Goal: Information Seeking & Learning: Compare options

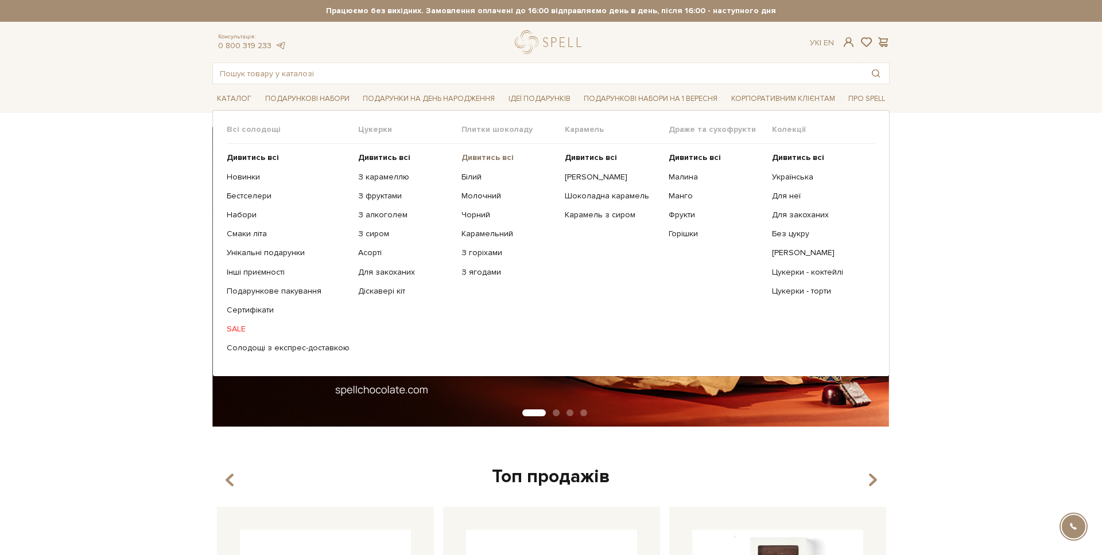
click at [470, 153] on b "Дивитись всі" at bounding box center [487, 158] width 52 height 10
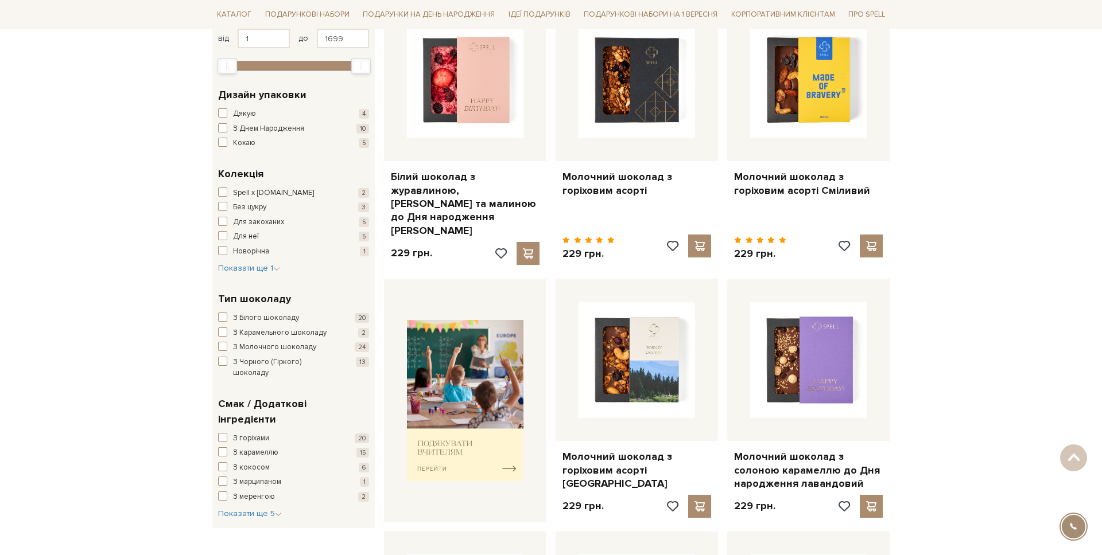
scroll to position [251, 0]
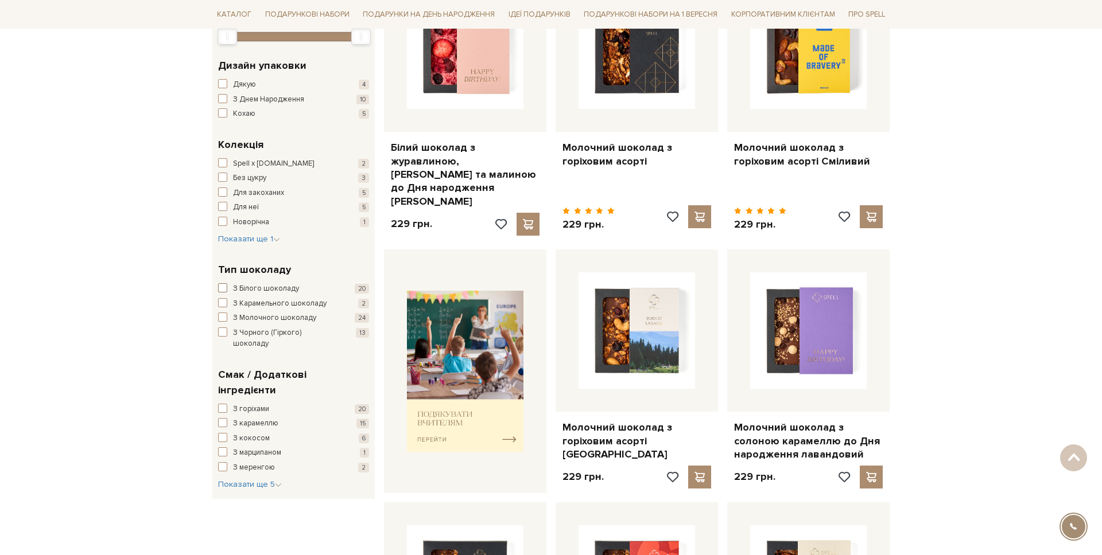
click at [229, 292] on button "З Білого шоколаду 20" at bounding box center [293, 288] width 151 height 11
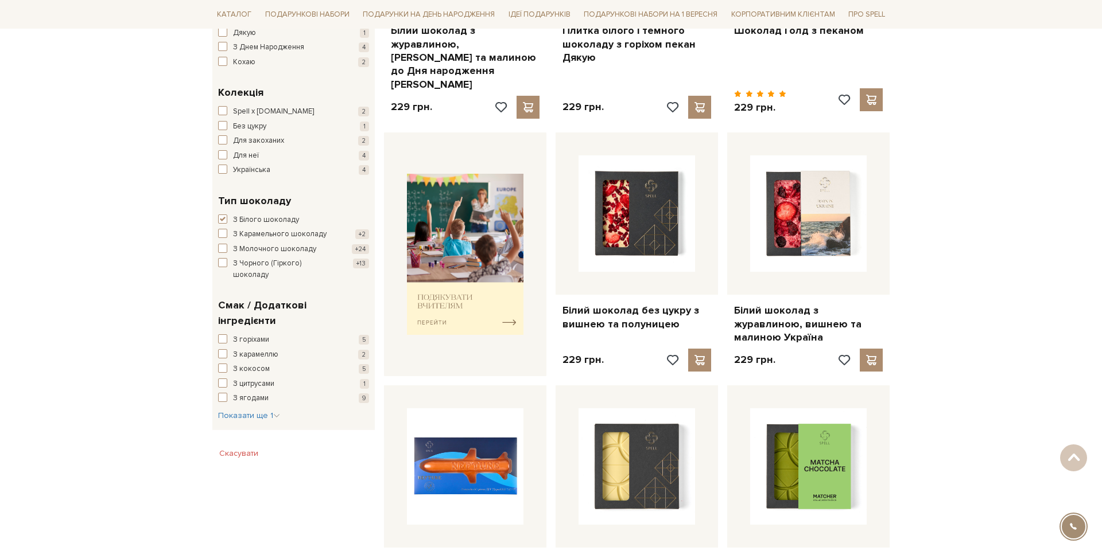
scroll to position [371, 0]
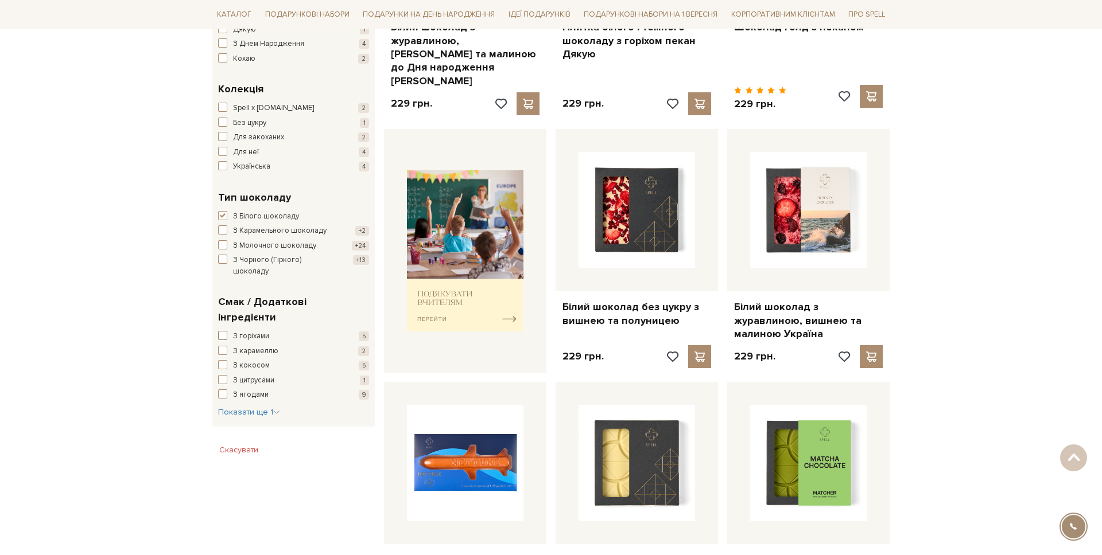
click at [230, 331] on button "З горіхами 5" at bounding box center [293, 336] width 151 height 11
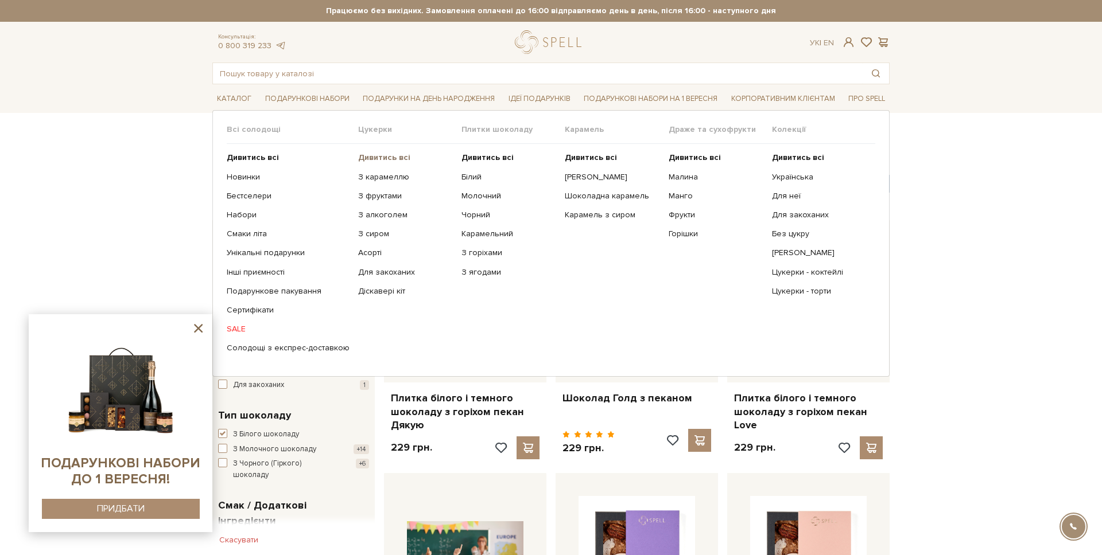
click at [390, 160] on b "Дивитись всі" at bounding box center [384, 158] width 52 height 10
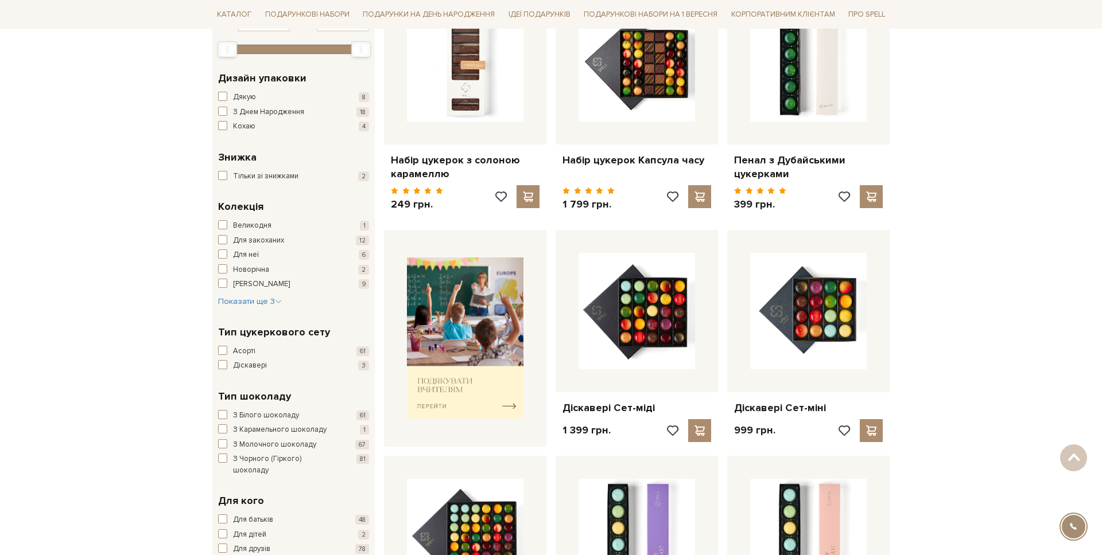
scroll to position [267, 0]
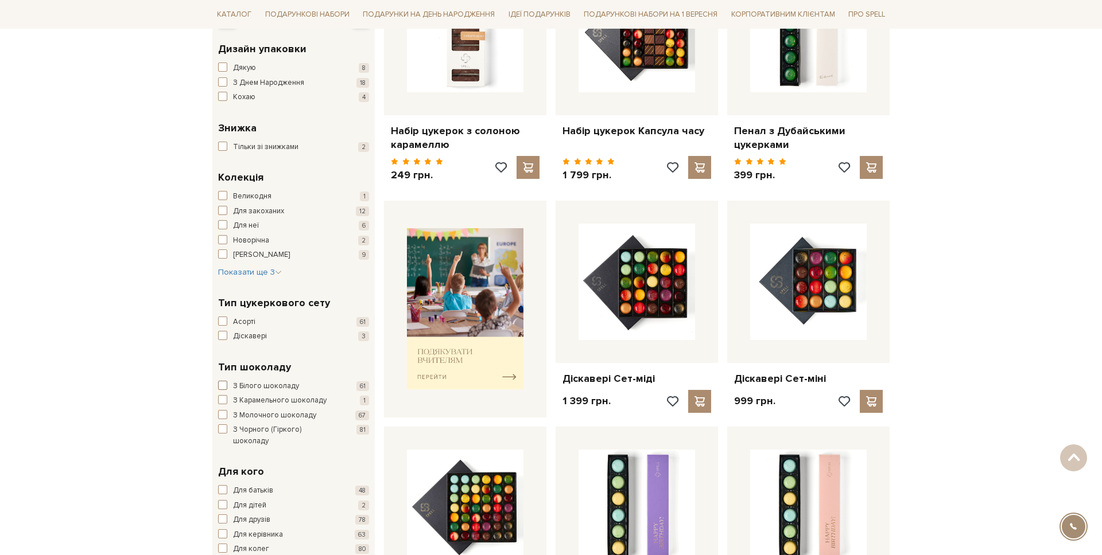
click at [228, 386] on button "З Білого шоколаду 61" at bounding box center [293, 386] width 151 height 11
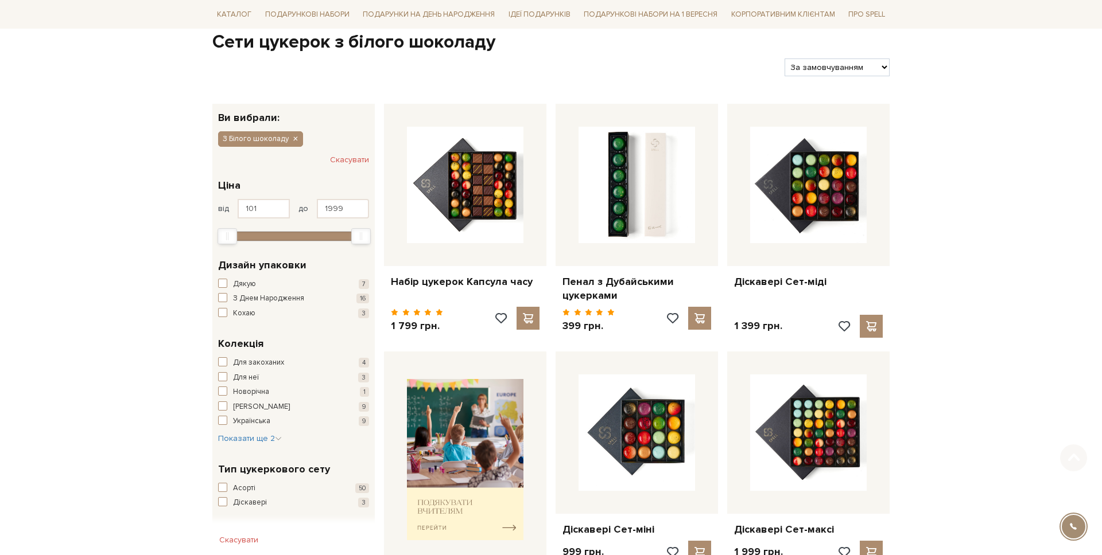
scroll to position [345, 0]
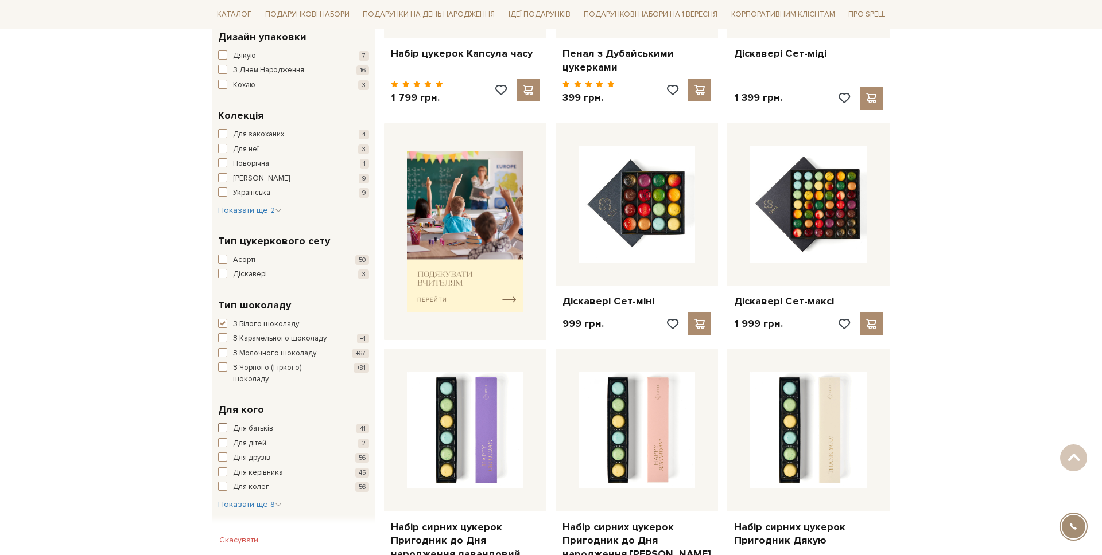
click at [222, 423] on span "button" at bounding box center [222, 427] width 9 height 9
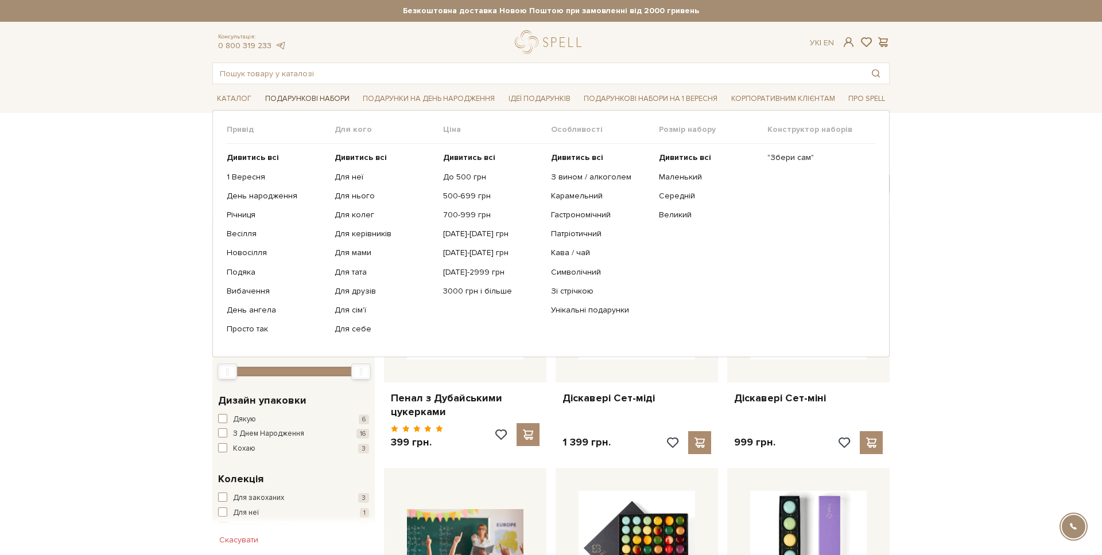
click at [316, 96] on link "Подарункові набори" at bounding box center [307, 99] width 94 height 18
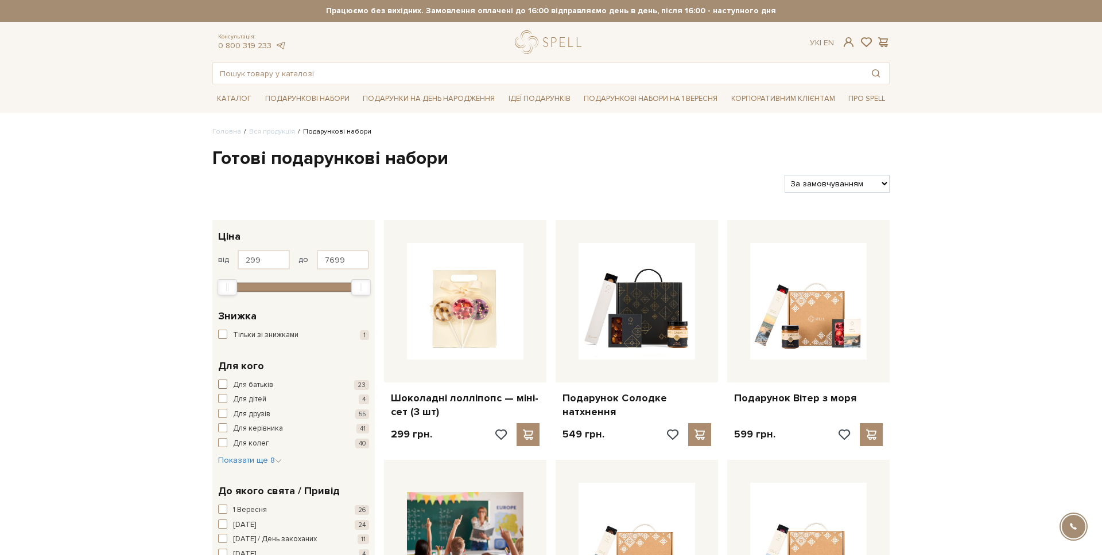
click at [224, 384] on span "button" at bounding box center [222, 384] width 9 height 9
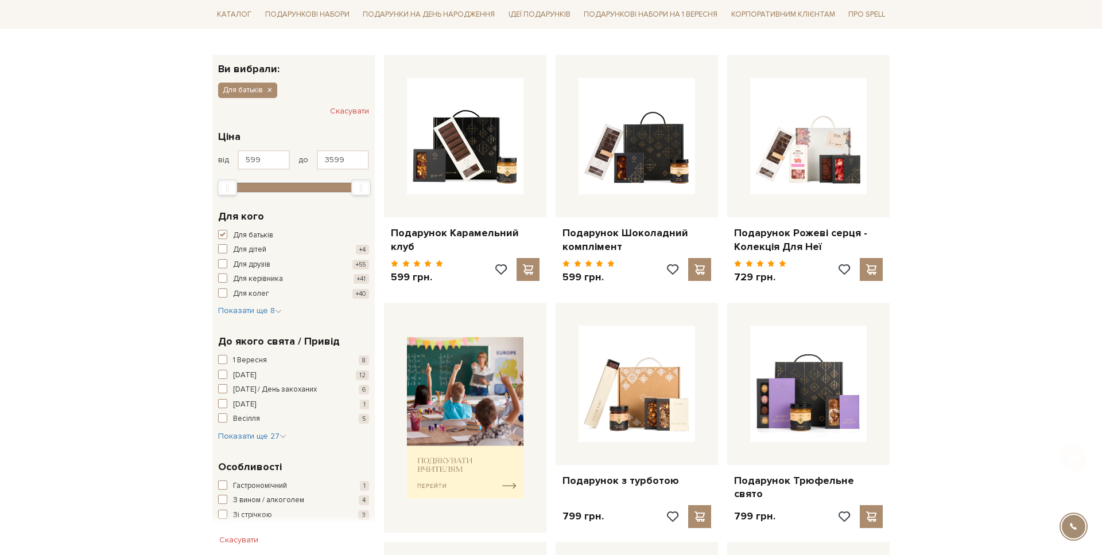
scroll to position [266, 0]
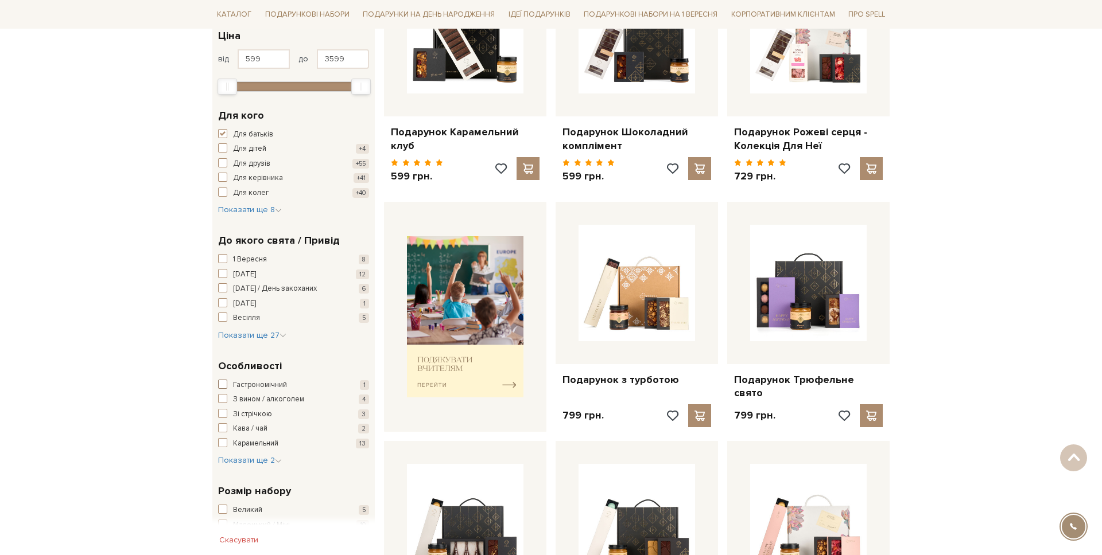
click at [218, 387] on span "button" at bounding box center [222, 384] width 9 height 9
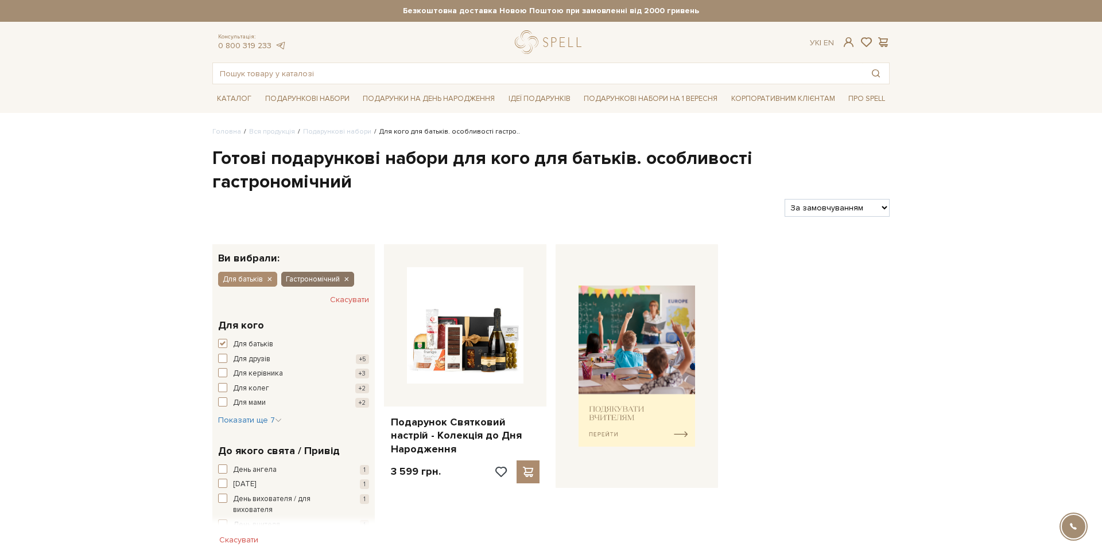
click at [346, 275] on icon "button" at bounding box center [346, 280] width 7 height 10
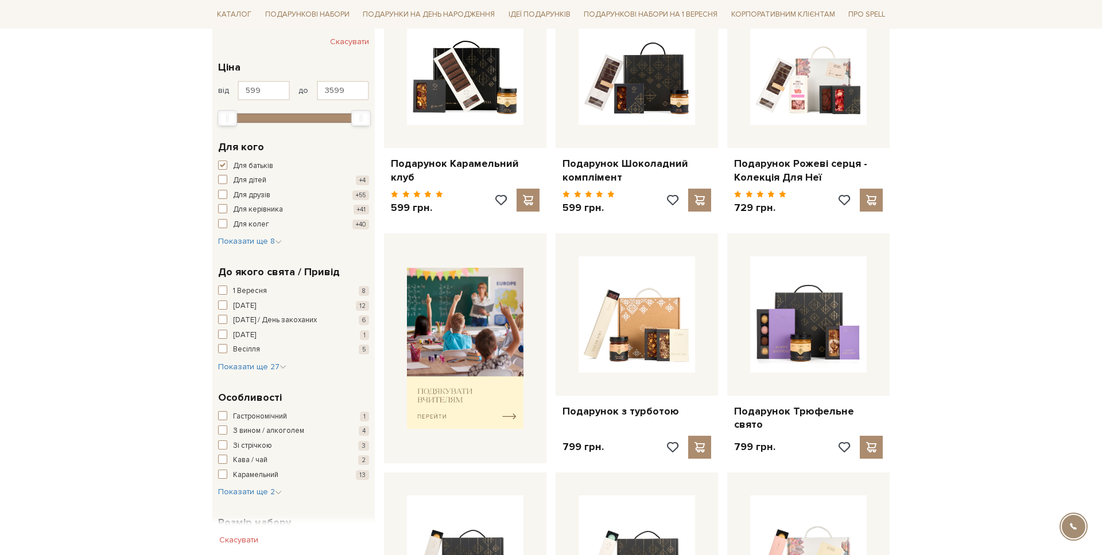
scroll to position [308, 0]
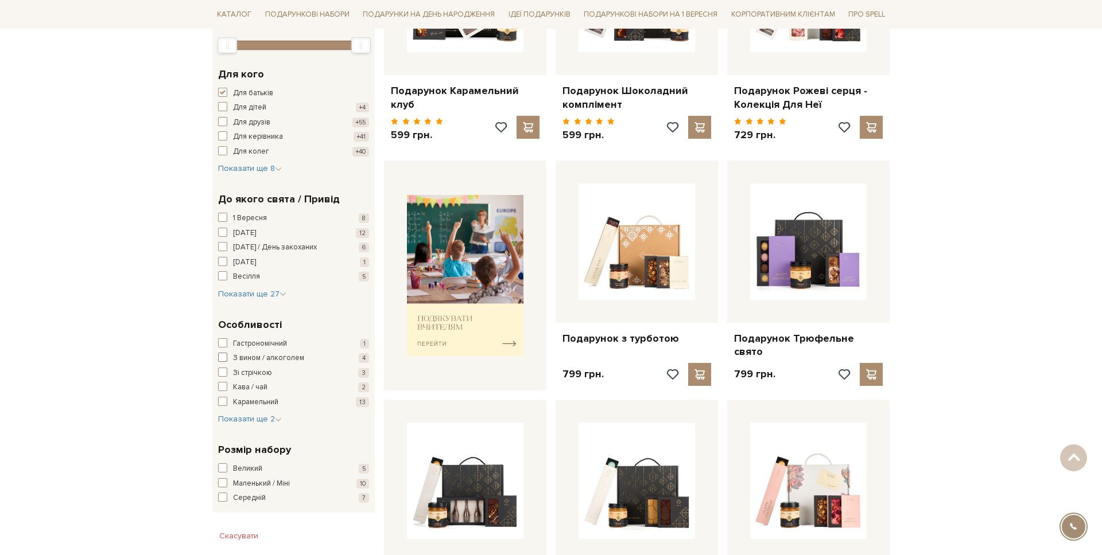
click at [232, 360] on button "З вином / алкоголем 4" at bounding box center [293, 358] width 151 height 11
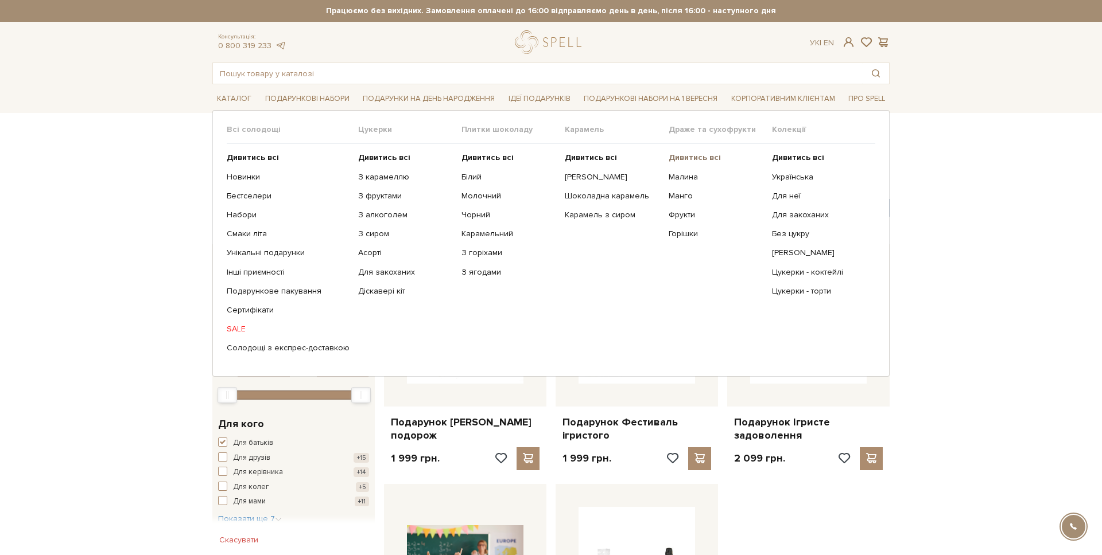
click at [673, 158] on b "Дивитись всі" at bounding box center [694, 158] width 52 height 10
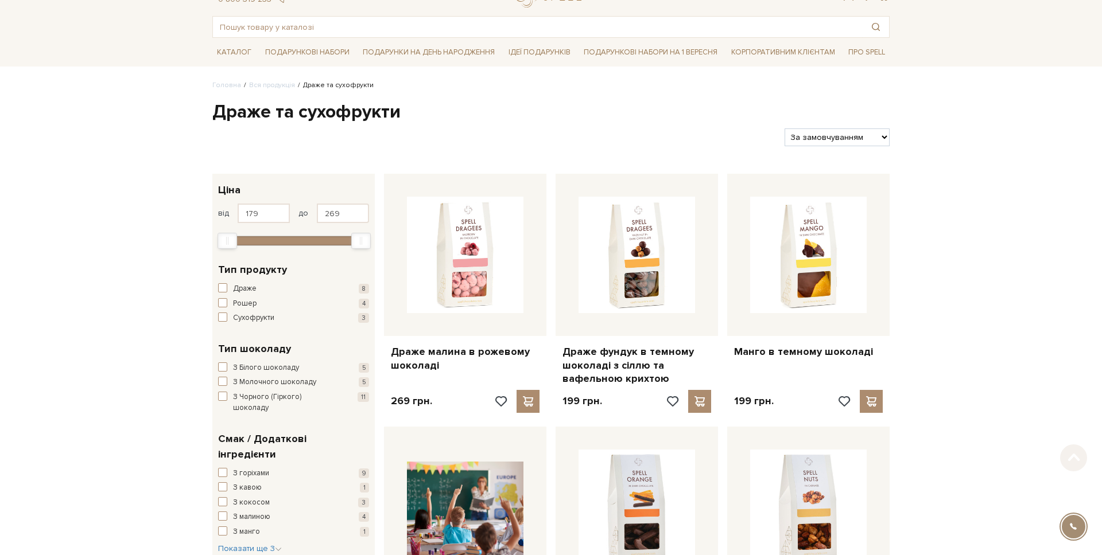
scroll to position [40, 0]
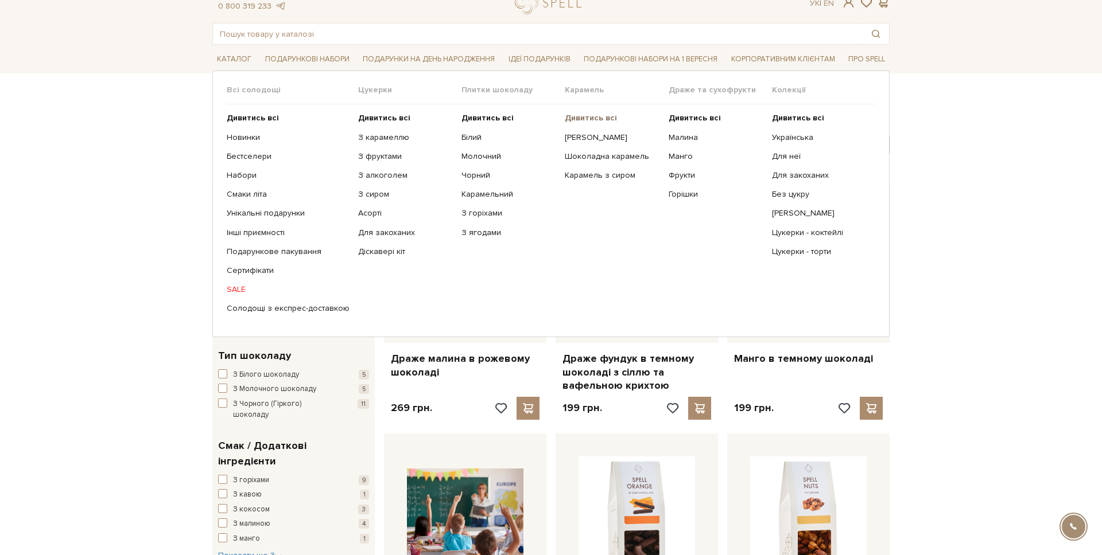
click at [573, 114] on b "Дивитись всі" at bounding box center [591, 118] width 52 height 10
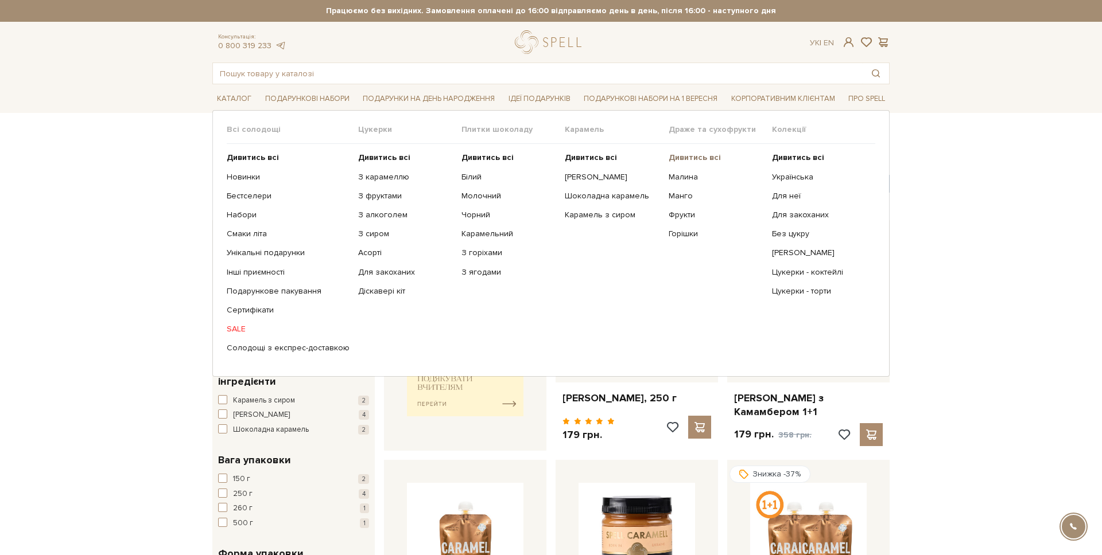
click at [698, 160] on b "Дивитись всі" at bounding box center [694, 158] width 52 height 10
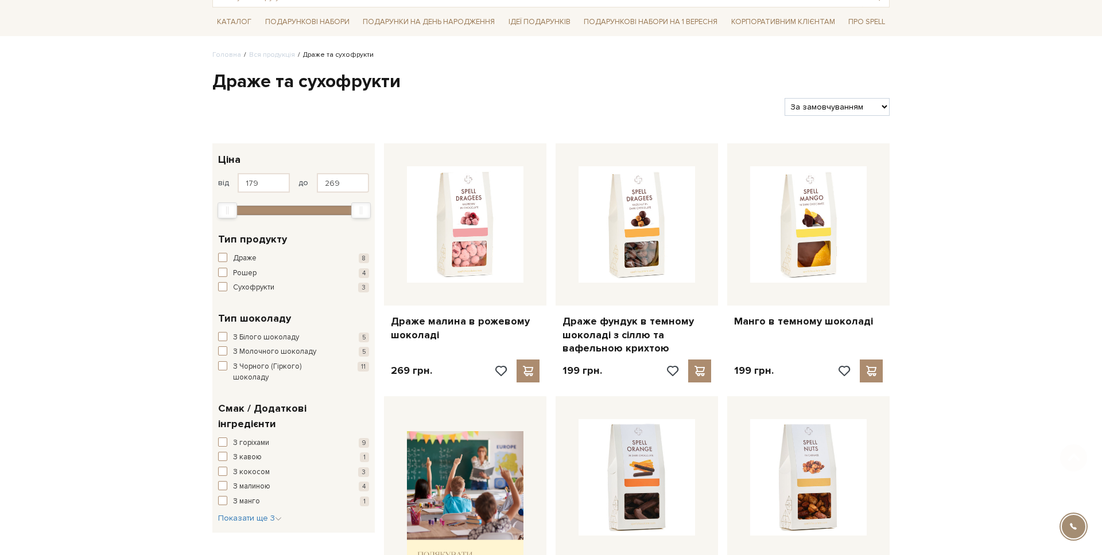
scroll to position [91, 0]
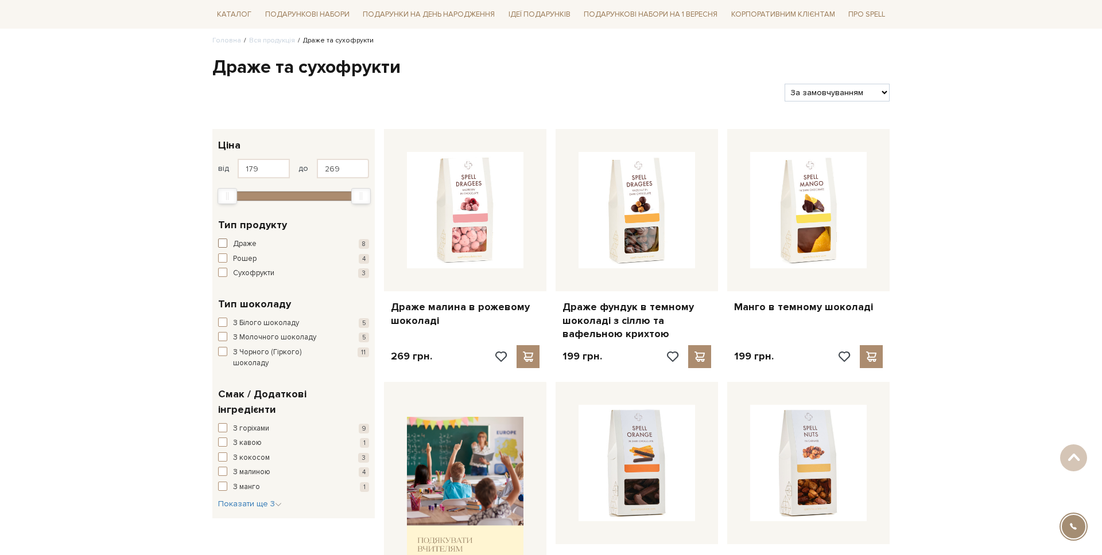
click at [231, 246] on button "Драже 8" at bounding box center [293, 244] width 151 height 11
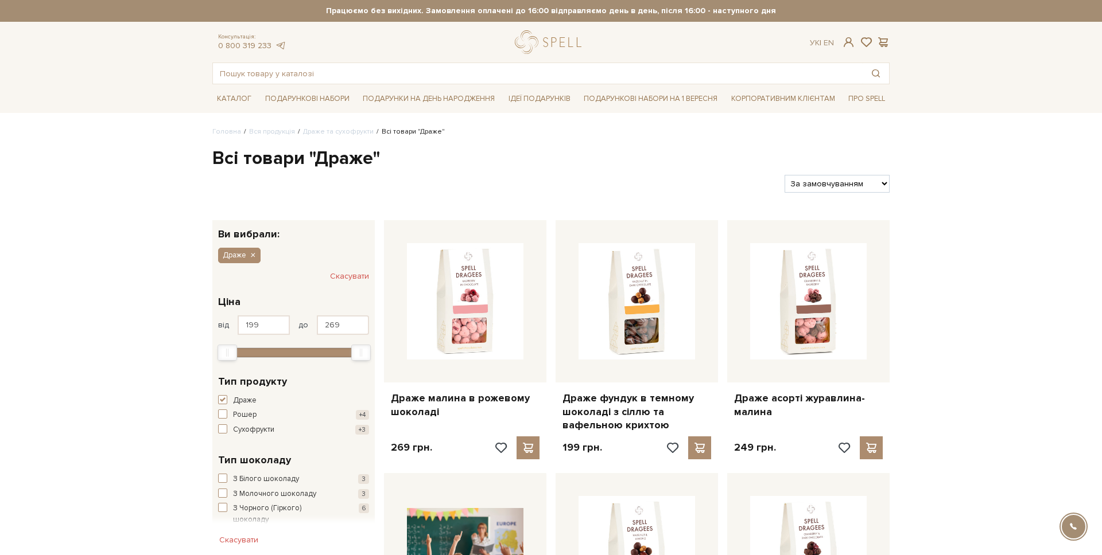
click at [237, 473] on div "Тип шоколаду З Білого шоколаду 3 З Молочного шоколаду 3 З Чорного (Гіркого) шок…" at bounding box center [293, 489] width 151 height 73
click at [234, 477] on span "З Білого шоколаду" at bounding box center [266, 479] width 66 height 11
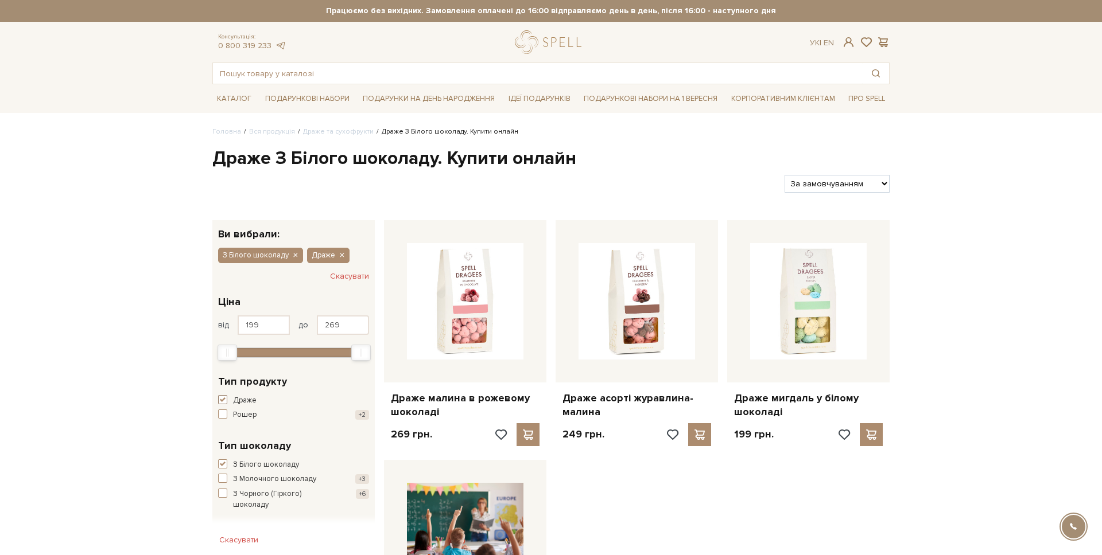
click at [238, 401] on span "Драже" at bounding box center [245, 400] width 24 height 11
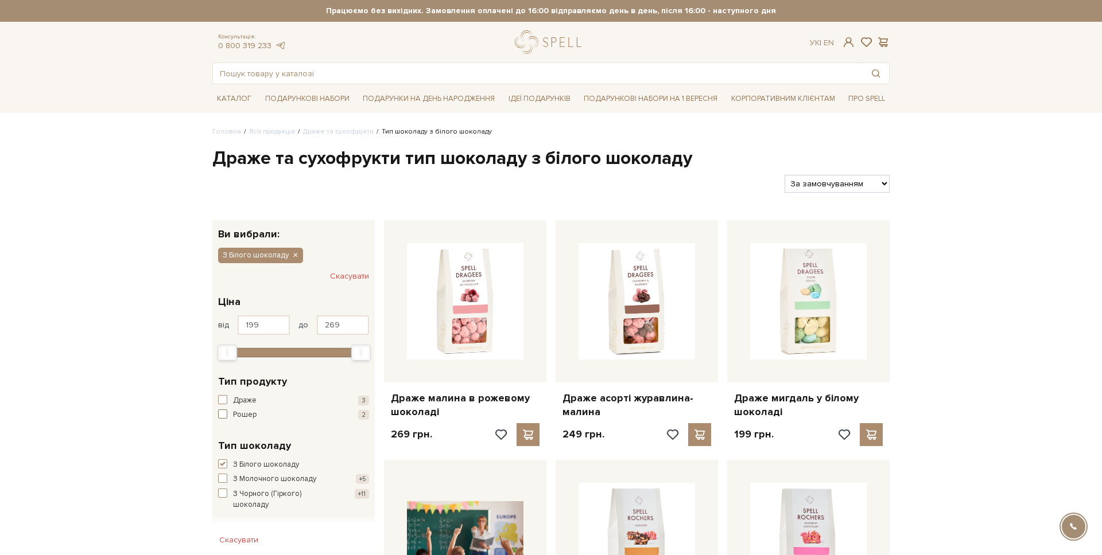
click at [227, 418] on span "button" at bounding box center [222, 414] width 9 height 9
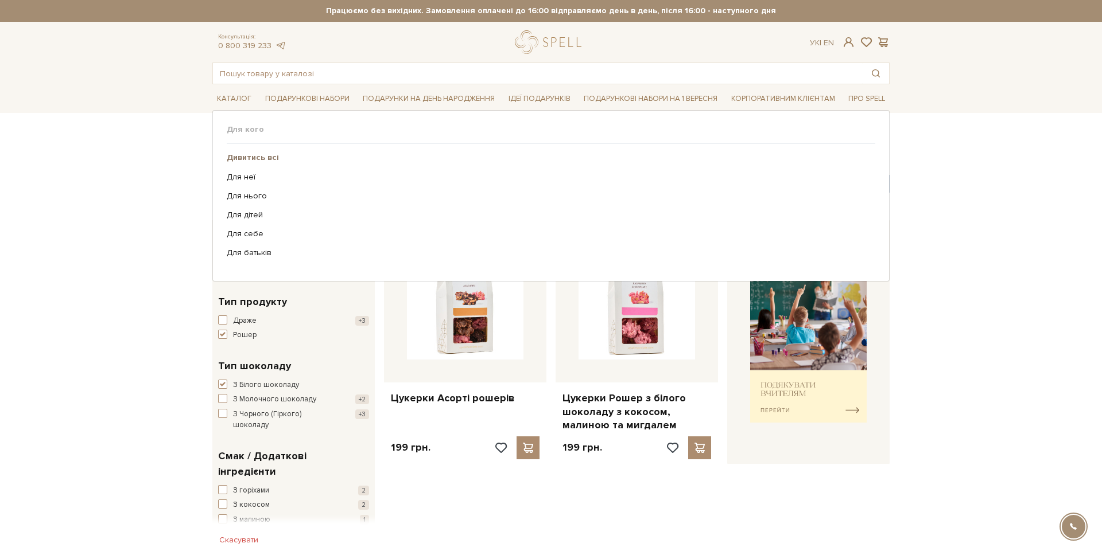
click at [242, 159] on b "Дивитись всі" at bounding box center [253, 158] width 52 height 10
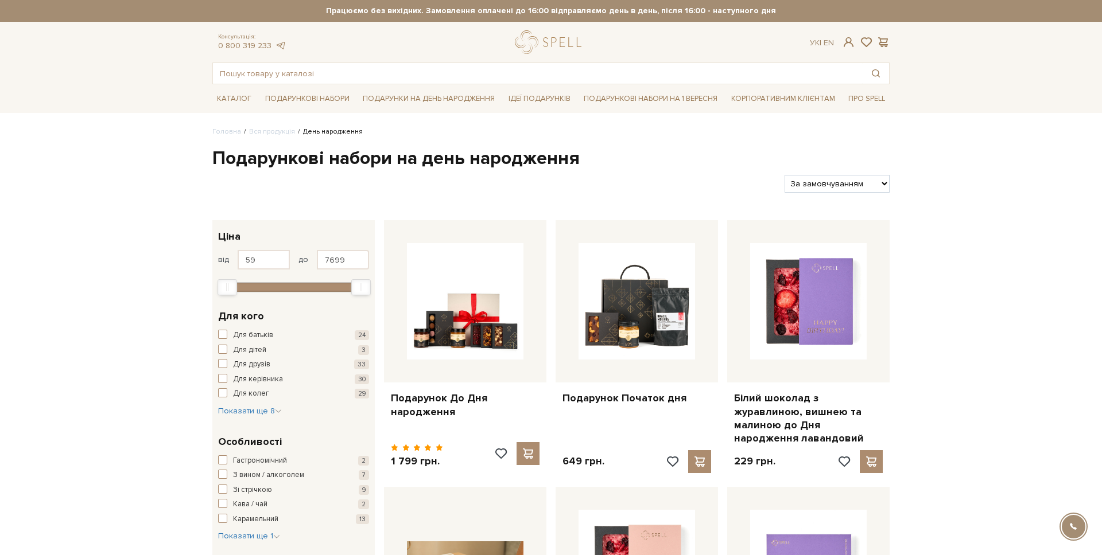
click at [239, 343] on div "Для батьків 24 Для дітей 3 Для друзів 33 Для керівника 30 Для колег 29" at bounding box center [293, 365] width 151 height 70
click at [240, 340] on span "Для батьків" at bounding box center [253, 335] width 40 height 11
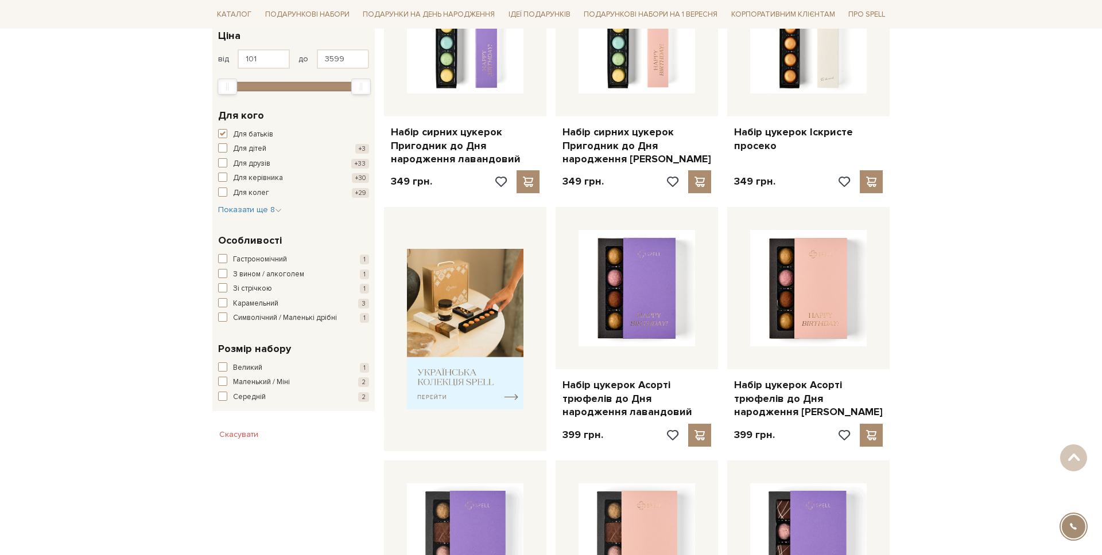
scroll to position [266, 0]
click at [261, 276] on span "З вином / алкоголем" at bounding box center [268, 275] width 71 height 11
